Goal: Task Accomplishment & Management: Manage account settings

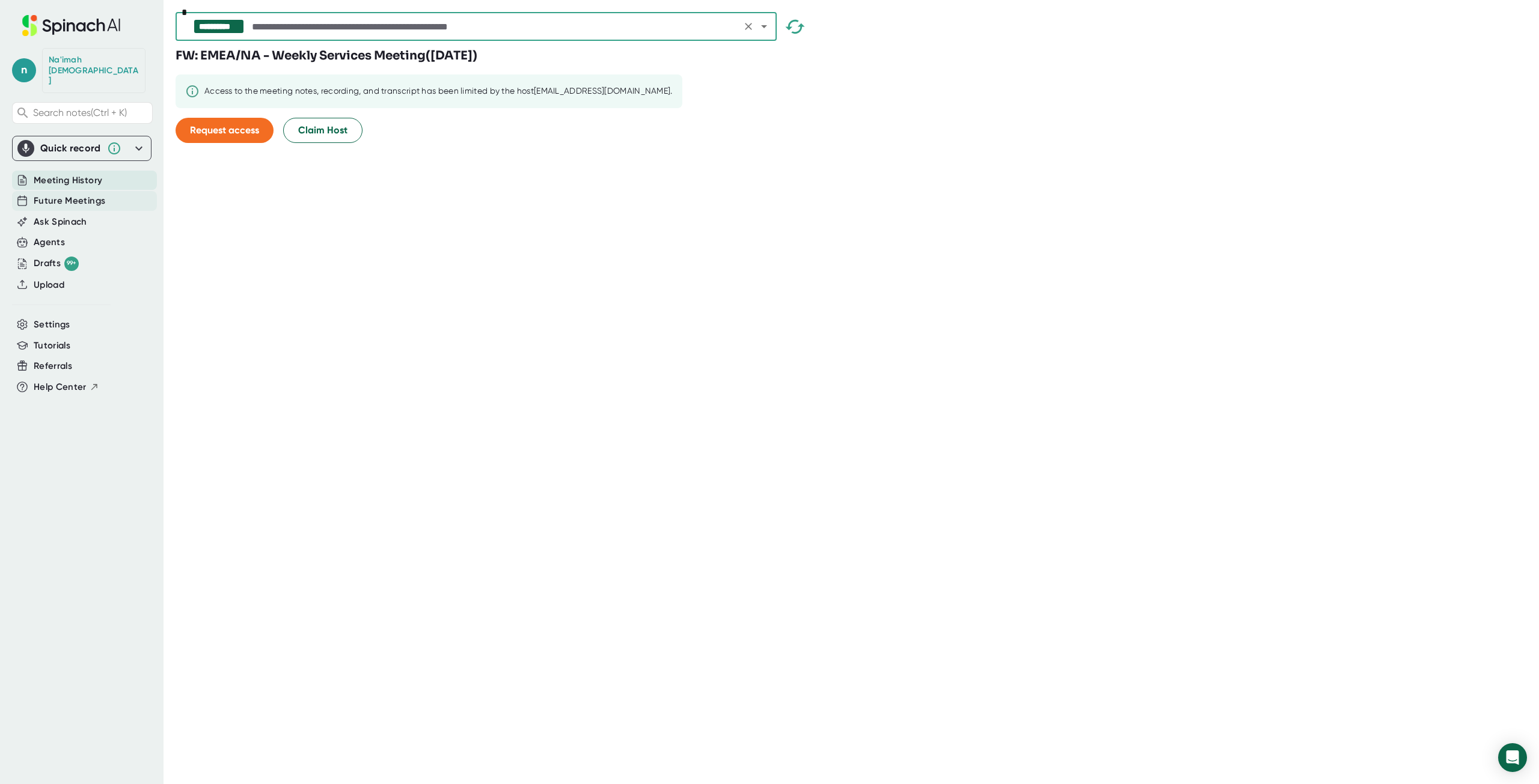
click at [90, 194] on span "Future Meetings" at bounding box center [70, 201] width 71 height 14
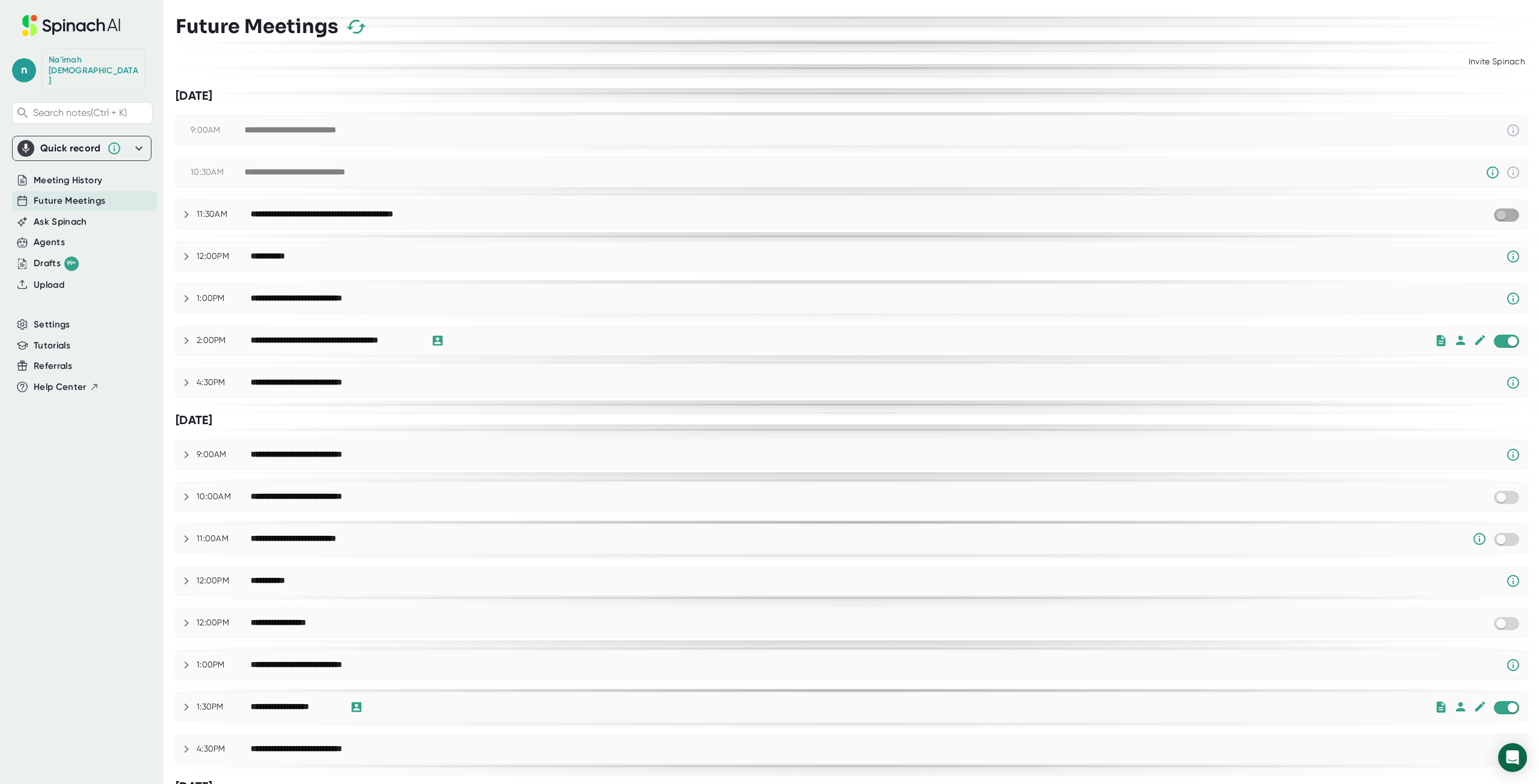
click at [1499, 216] on input "checkbox" at bounding box center [1500, 215] width 34 height 11
drag, startPoint x: 357, startPoint y: 30, endPoint x: 700, endPoint y: 143, distance: 361.1
click at [357, 30] on icon "button" at bounding box center [355, 27] width 21 height 21
click at [353, 24] on icon "button" at bounding box center [355, 27] width 21 height 21
